Goal: Task Accomplishment & Management: Complete application form

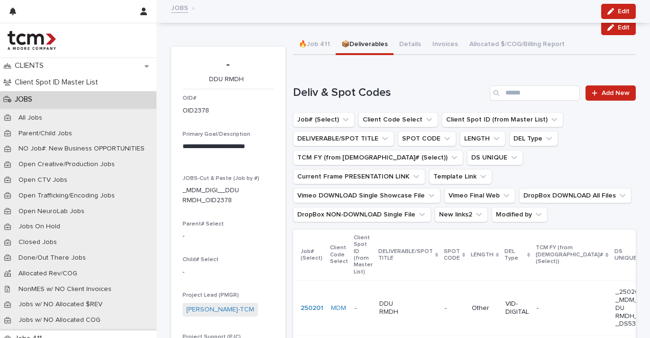
scroll to position [51, 0]
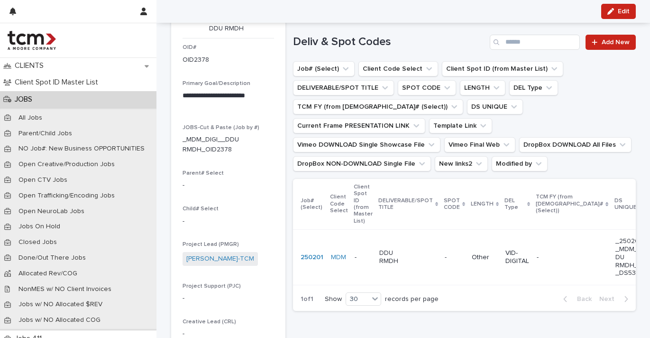
click at [48, 99] on div "JOBS" at bounding box center [78, 99] width 156 height 17
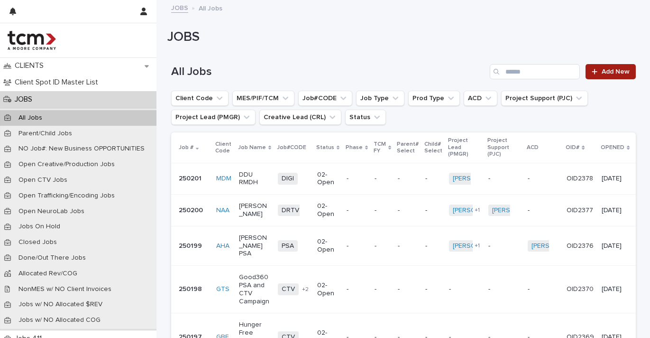
click at [595, 67] on link "Add New" at bounding box center [611, 71] width 50 height 15
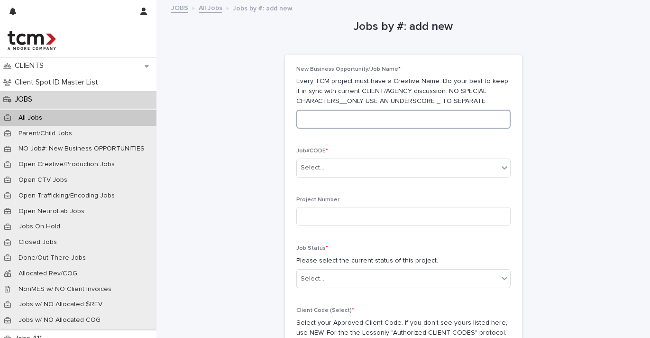
click at [378, 123] on input at bounding box center [403, 119] width 214 height 19
type input "**********"
click at [353, 160] on div "Select..." at bounding box center [397, 168] width 201 height 16
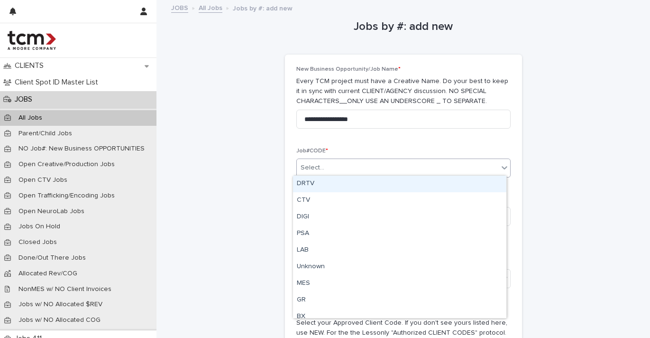
click at [318, 181] on div "DRTV" at bounding box center [399, 183] width 213 height 17
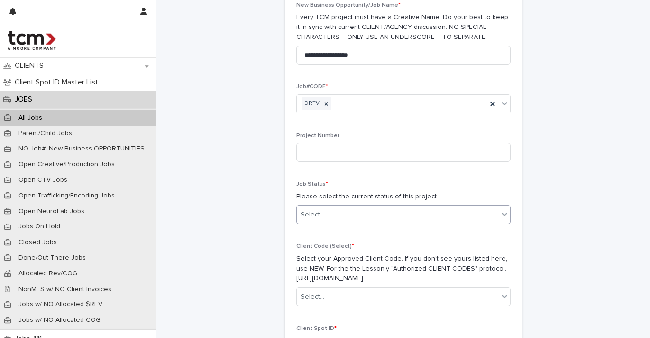
click at [339, 208] on div "Select..." at bounding box center [397, 215] width 201 height 16
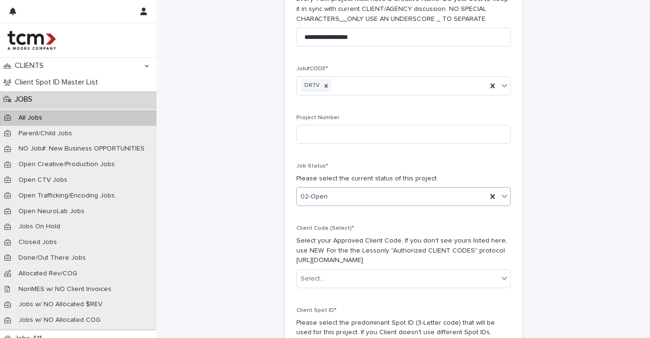
scroll to position [100, 0]
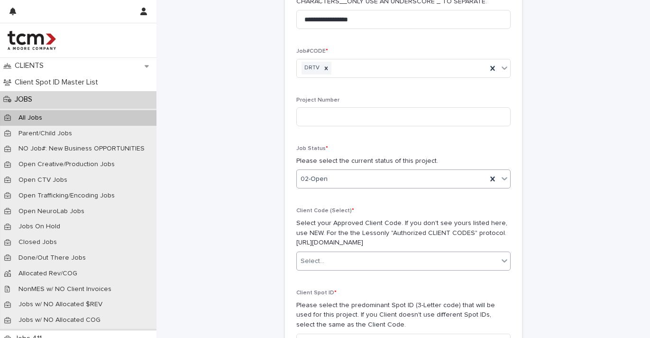
click at [354, 253] on div "Select..." at bounding box center [397, 261] width 201 height 16
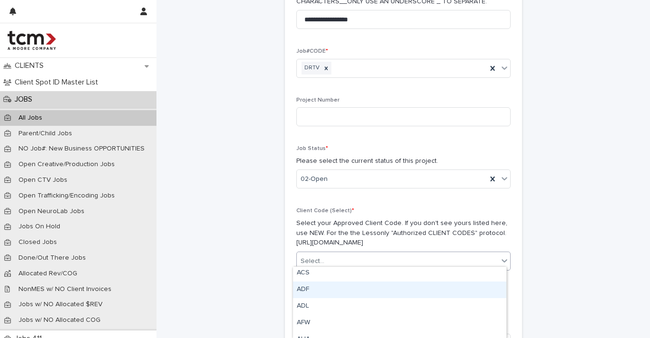
scroll to position [77, 0]
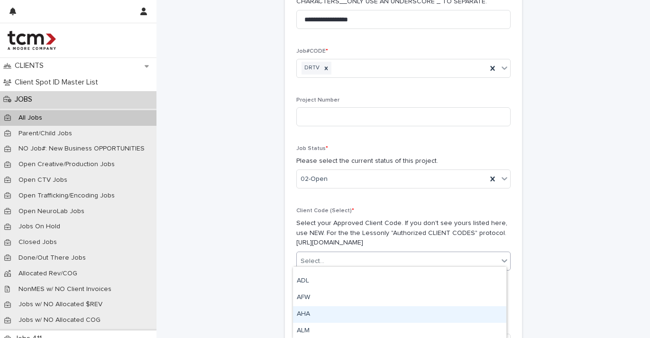
click at [340, 309] on div "AHA" at bounding box center [399, 314] width 213 height 17
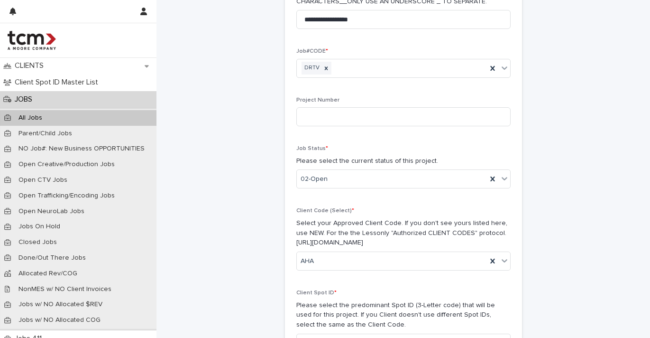
click at [373, 228] on p "Select your Approved Client Code. If you don't see yours listed here, use NEW. …" at bounding box center [403, 232] width 214 height 29
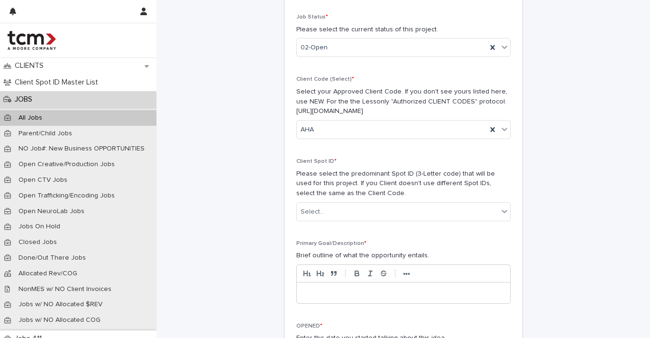
scroll to position [233, 0]
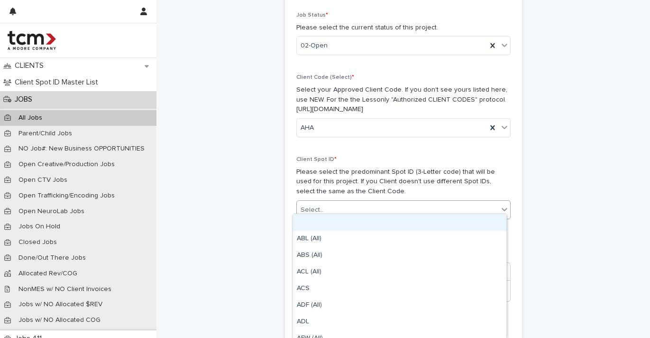
click at [368, 207] on div "Select..." at bounding box center [397, 210] width 201 height 16
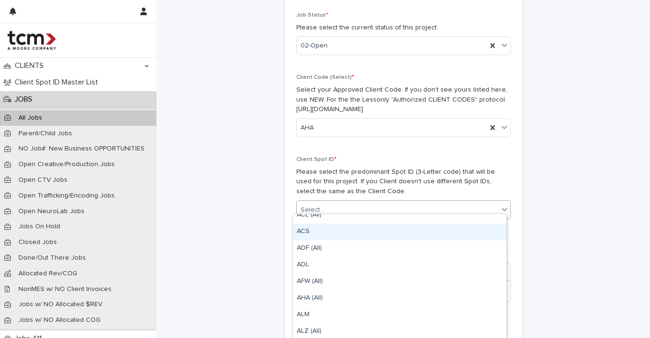
scroll to position [59, 0]
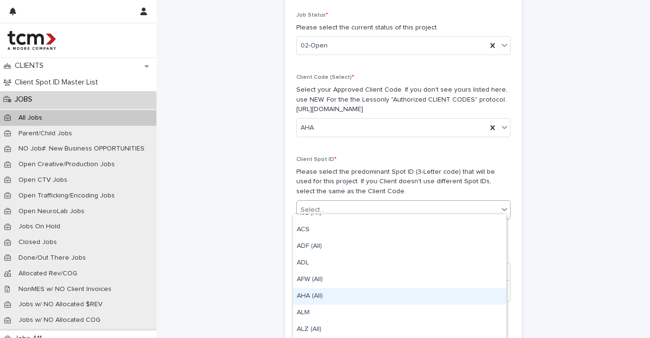
click at [347, 291] on div "AHA (All)" at bounding box center [399, 296] width 213 height 17
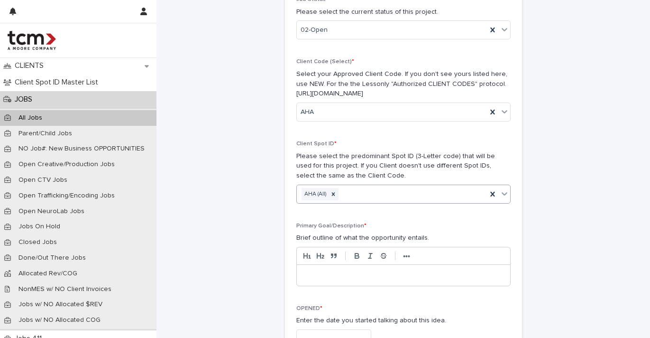
scroll to position [360, 0]
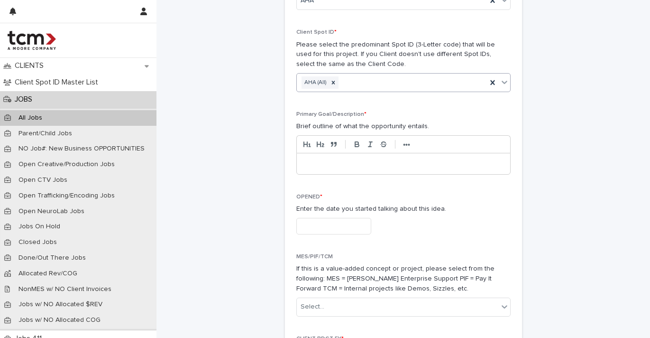
click at [363, 160] on p at bounding box center [403, 163] width 199 height 9
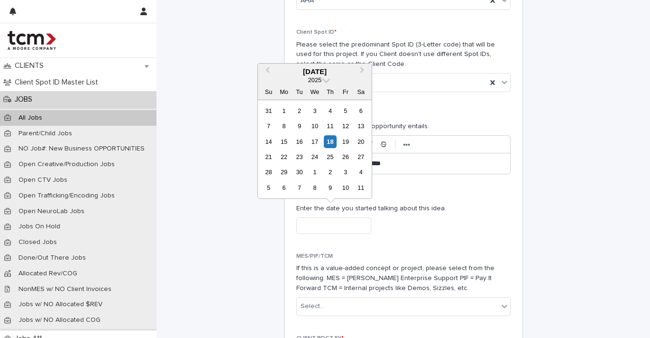
click at [351, 223] on input "text" at bounding box center [333, 225] width 75 height 17
click at [330, 143] on div "18" at bounding box center [330, 141] width 13 height 13
type input "**********"
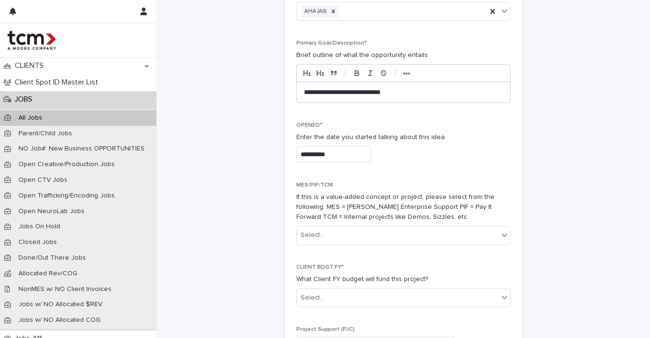
scroll to position [535, 0]
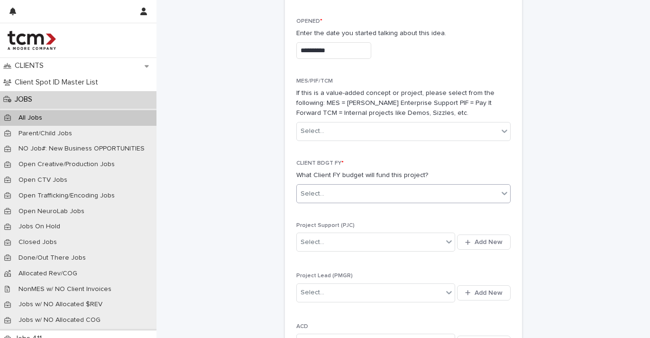
click at [360, 184] on div "Select..." at bounding box center [403, 193] width 214 height 19
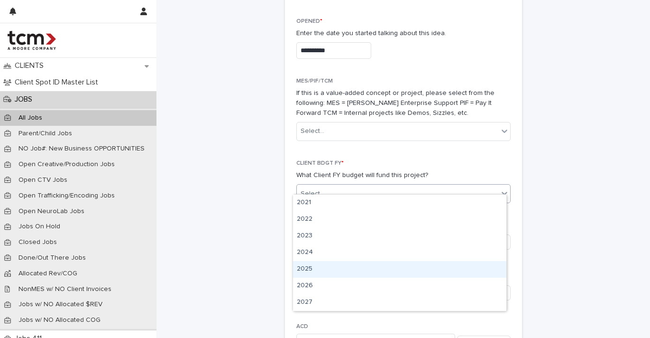
click at [318, 263] on div "2025" at bounding box center [399, 269] width 213 height 17
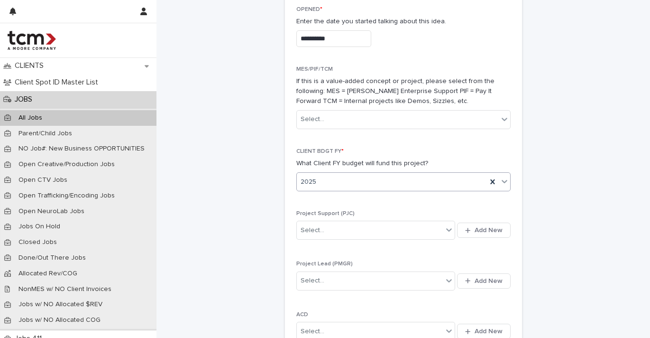
scroll to position [586, 0]
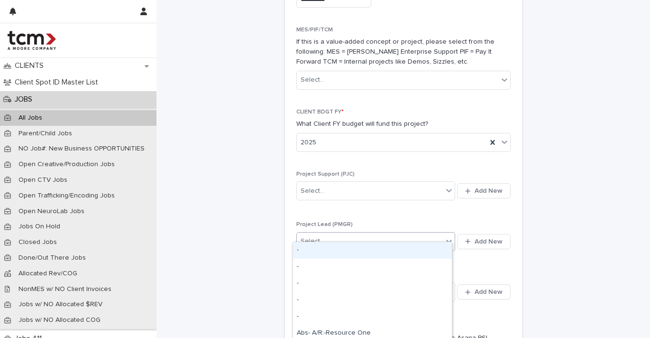
click at [348, 239] on div "Select..." at bounding box center [375, 241] width 159 height 19
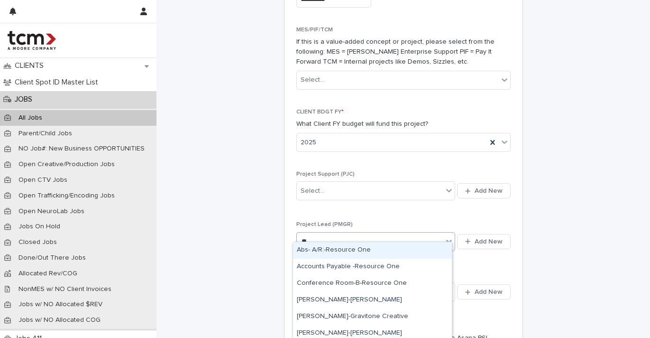
type input "***"
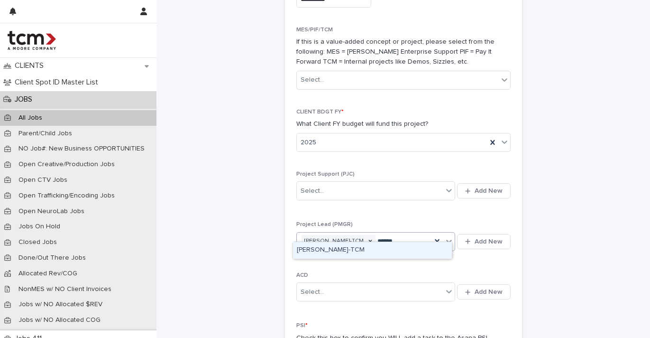
type input "*******"
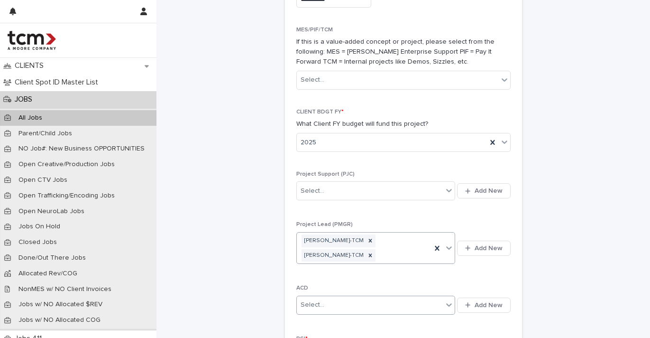
click at [325, 297] on div "Select..." at bounding box center [370, 305] width 146 height 16
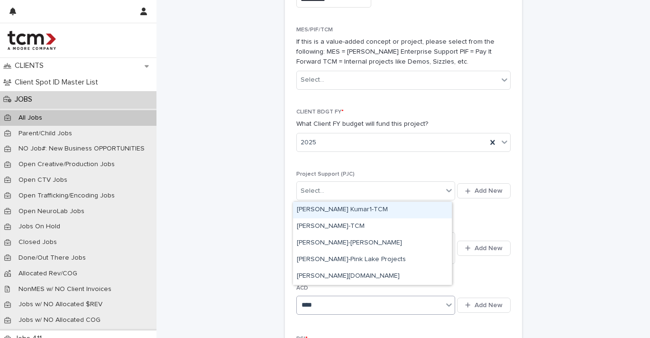
type input "*****"
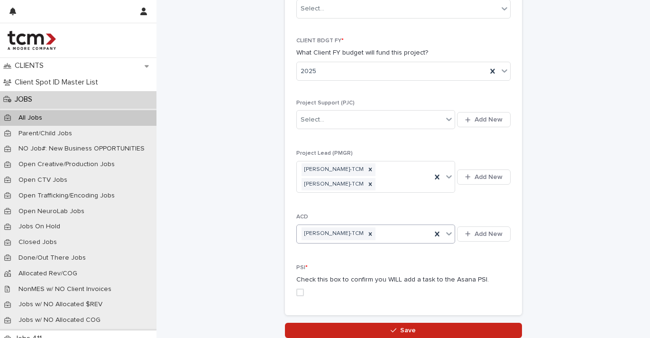
scroll to position [720, 0]
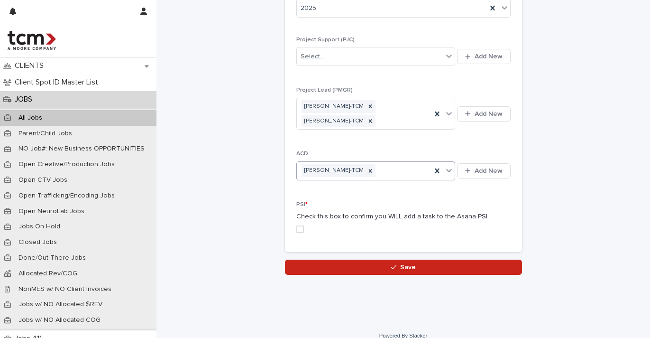
click at [298, 225] on span at bounding box center [300, 229] width 8 height 8
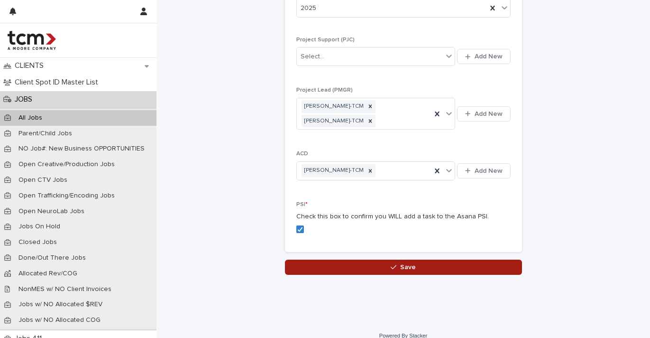
click at [356, 259] on button "Save" at bounding box center [403, 266] width 237 height 15
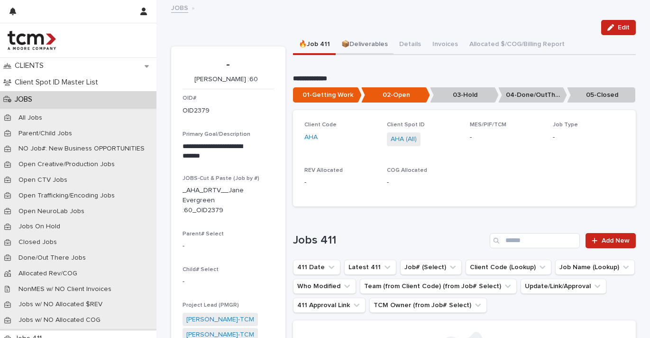
click at [370, 42] on button "📦Deliverables" at bounding box center [365, 45] width 58 height 20
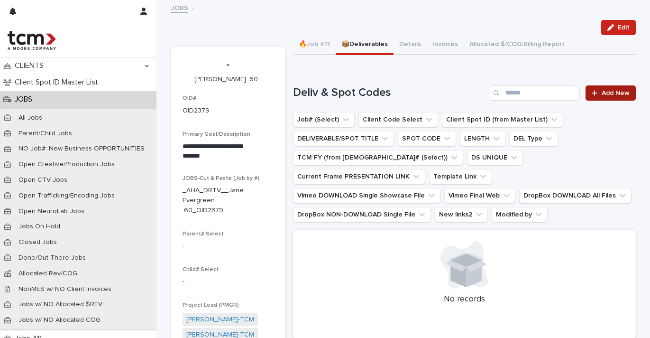
click at [604, 97] on link "Add New" at bounding box center [611, 92] width 50 height 15
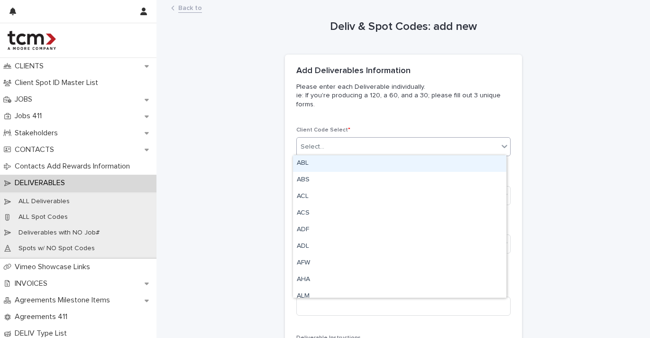
click at [379, 146] on div "Select..." at bounding box center [397, 147] width 201 height 16
type input "***"
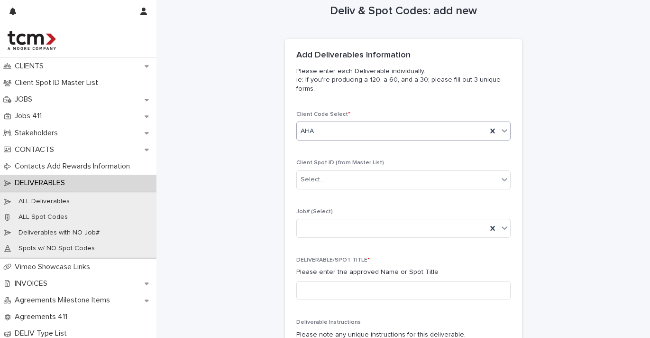
scroll to position [90, 0]
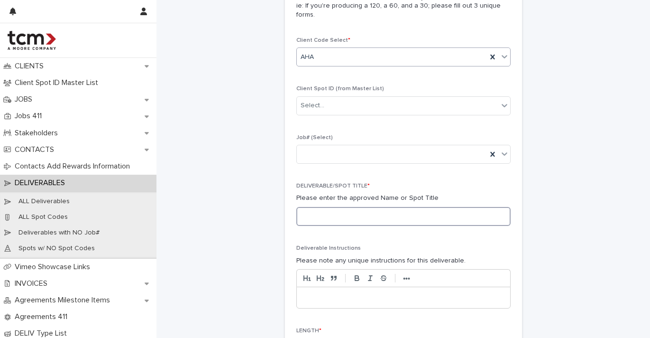
click at [378, 218] on input at bounding box center [403, 216] width 214 height 19
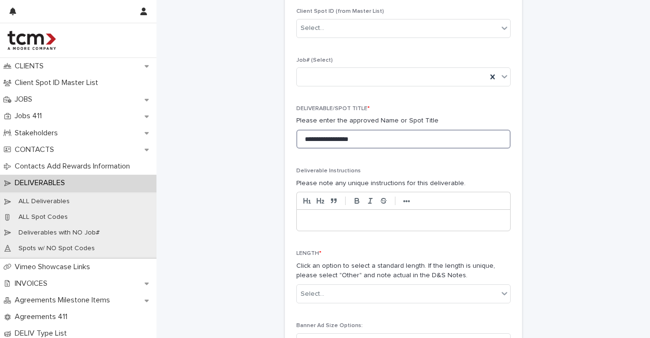
scroll to position [214, 0]
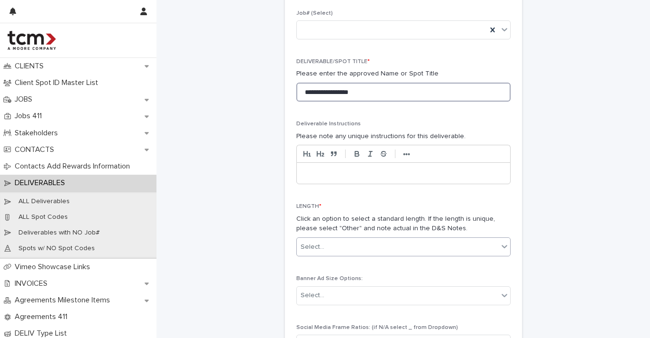
type input "**********"
click at [327, 240] on div "Select..." at bounding box center [397, 247] width 201 height 16
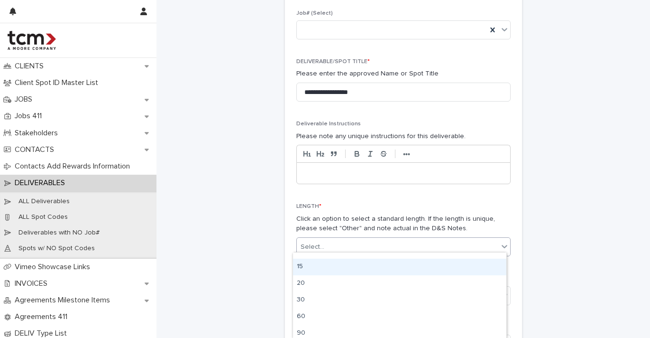
scroll to position [58, 0]
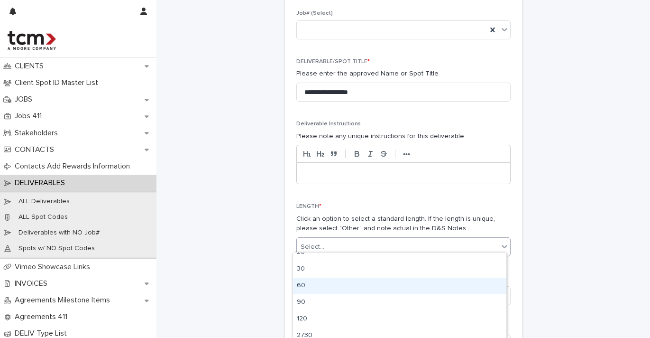
click at [335, 287] on div "60" at bounding box center [399, 285] width 213 height 17
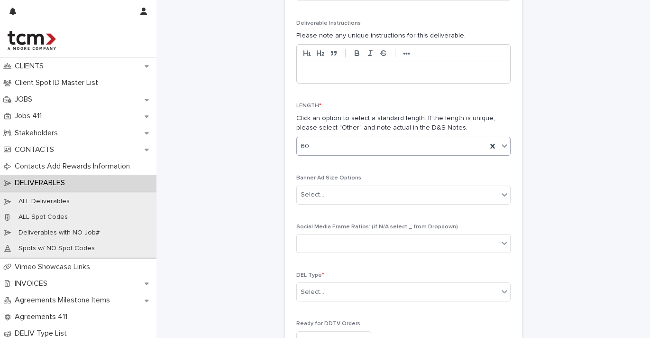
scroll to position [364, 0]
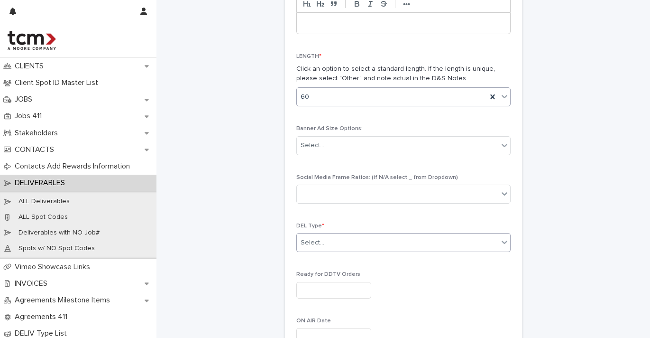
click at [336, 242] on div "Select..." at bounding box center [397, 243] width 201 height 16
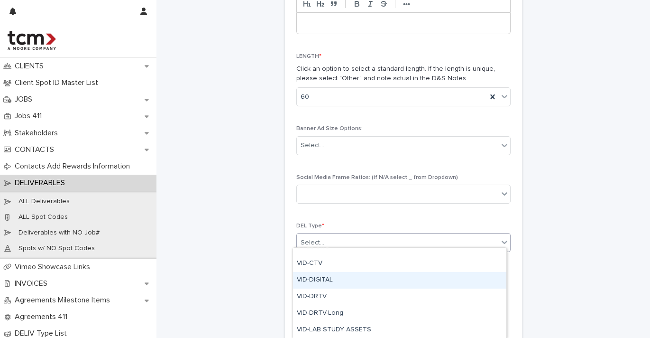
scroll to position [393, 0]
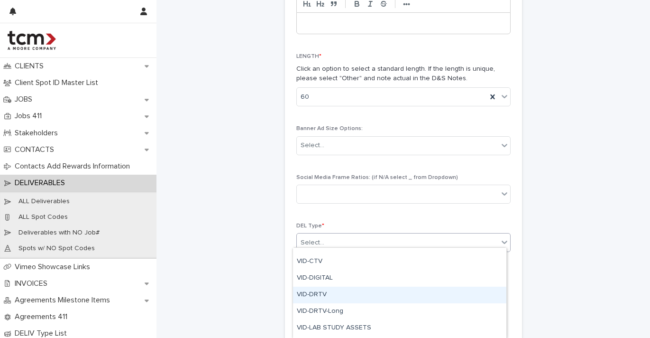
click at [341, 288] on div "VID-DRTV" at bounding box center [399, 294] width 213 height 17
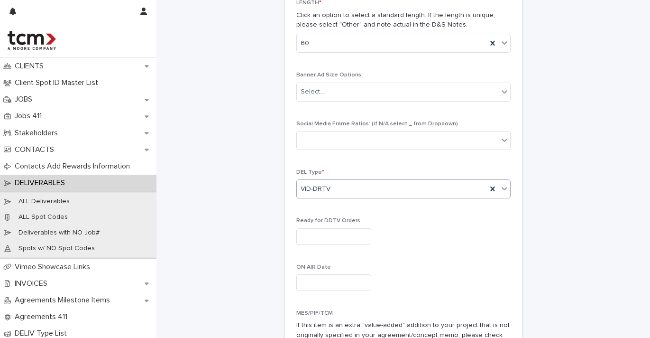
scroll to position [513, 0]
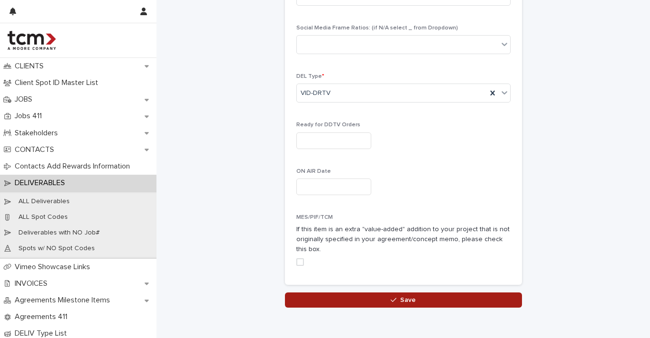
click at [342, 292] on button "Save" at bounding box center [403, 299] width 237 height 15
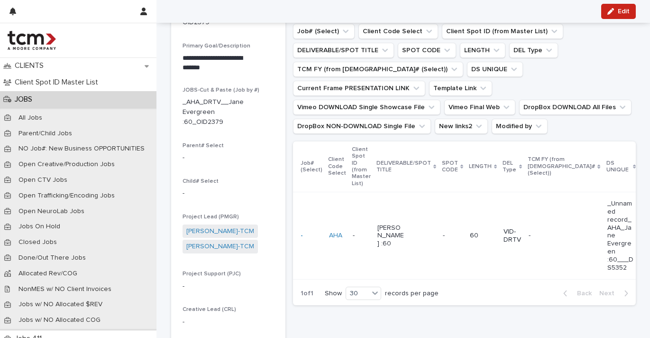
scroll to position [70, 0]
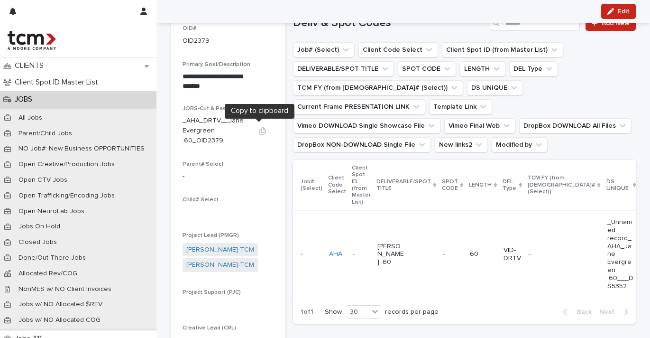
click at [260, 128] on icon "button" at bounding box center [263, 131] width 8 height 8
